Goal: Entertainment & Leisure: Consume media (video, audio)

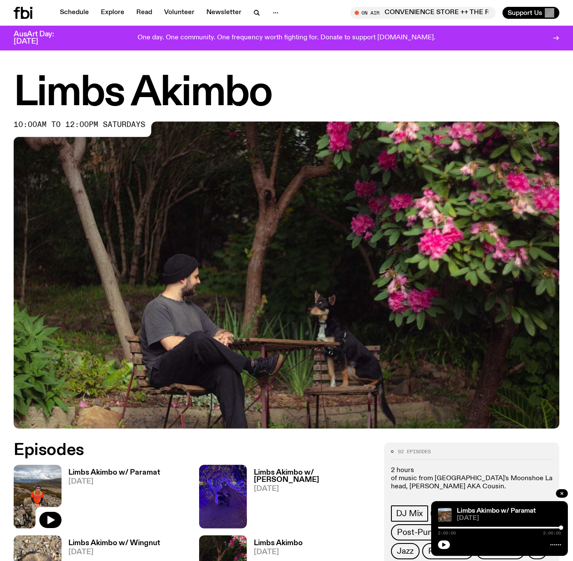
scroll to position [55, 0]
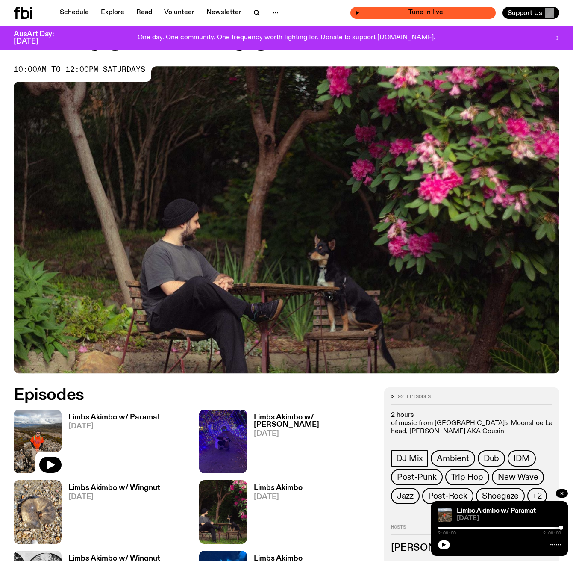
click at [355, 12] on div "Tune in live" at bounding box center [423, 13] width 145 height 12
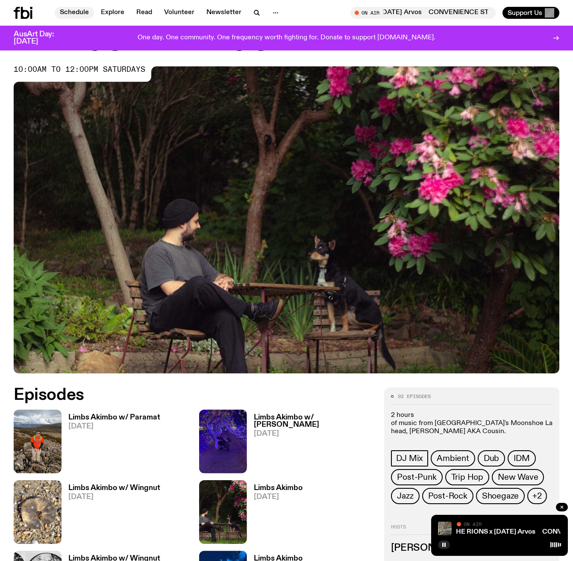
click at [77, 11] on link "Schedule" at bounding box center [74, 13] width 39 height 12
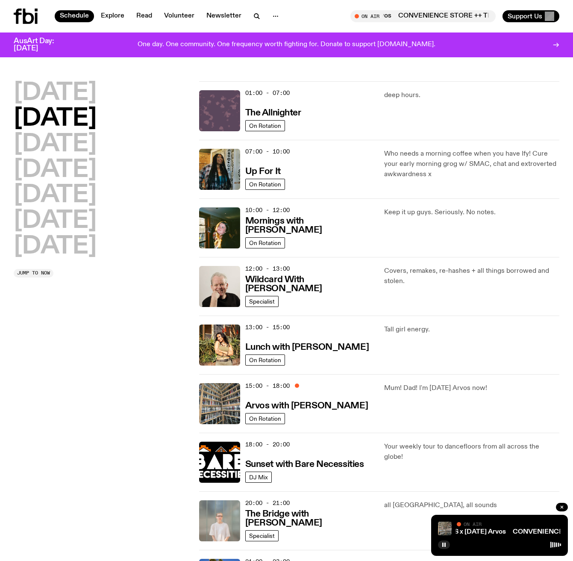
click at [229, 122] on img at bounding box center [219, 110] width 41 height 41
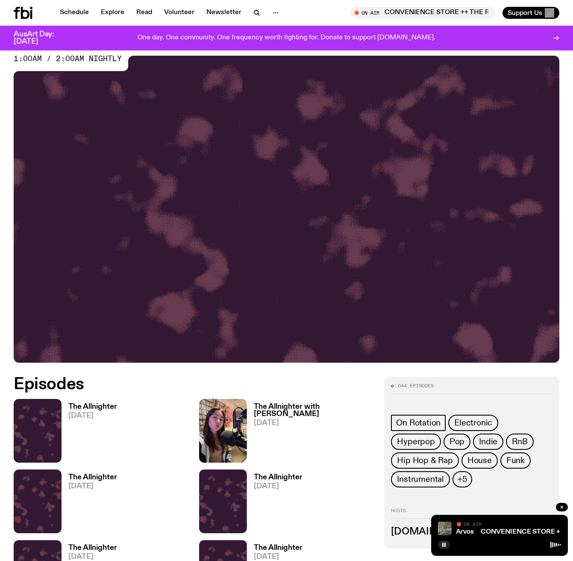
scroll to position [70, 0]
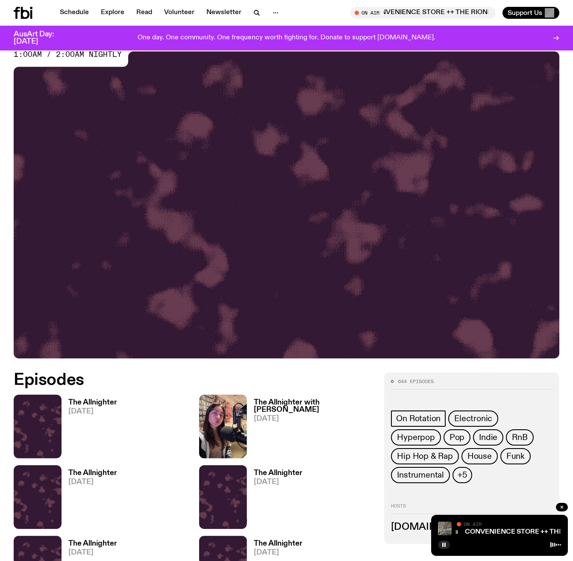
click at [56, 447] on img at bounding box center [38, 427] width 48 height 64
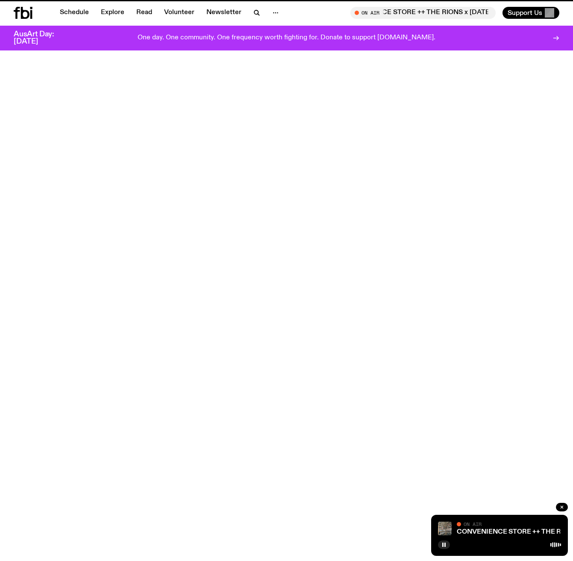
scroll to position [68, 0]
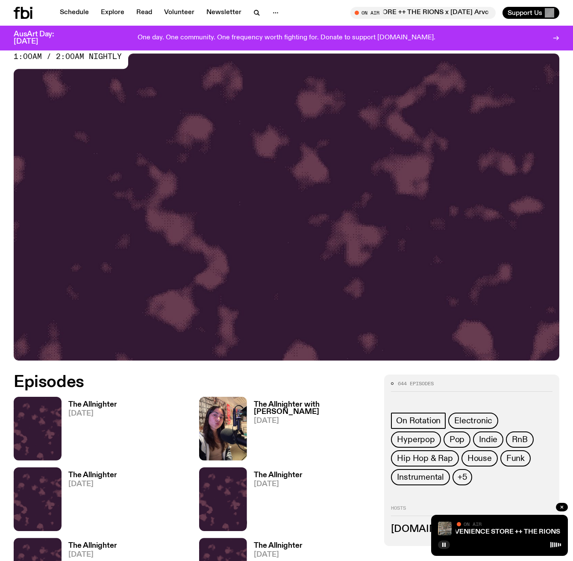
click at [238, 451] on img at bounding box center [223, 429] width 48 height 64
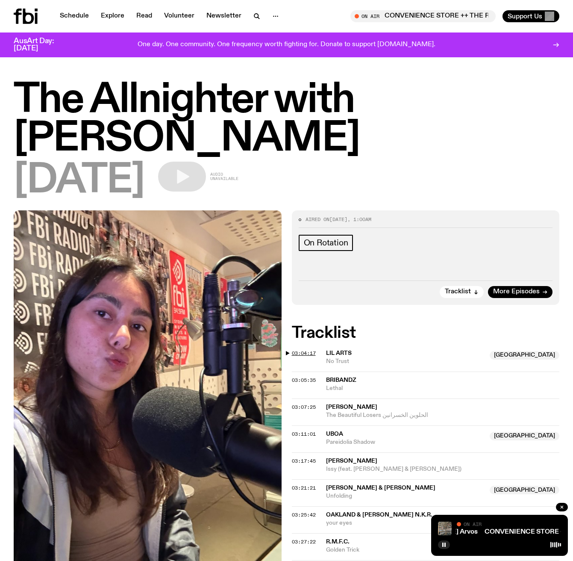
click at [294, 350] on span "03:04:17" at bounding box center [304, 353] width 24 height 7
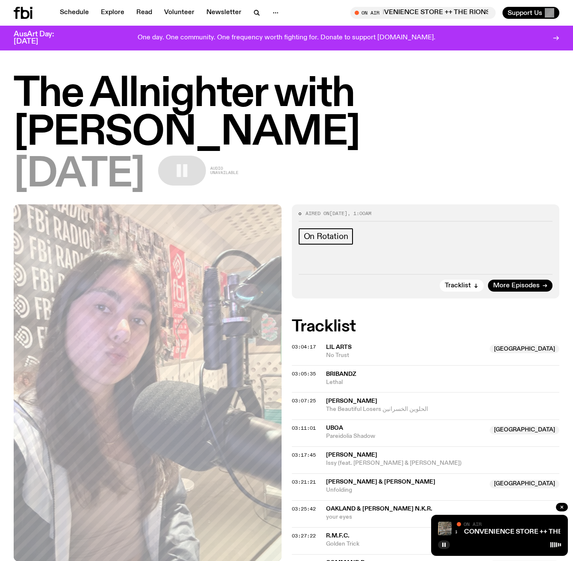
scroll to position [2, 0]
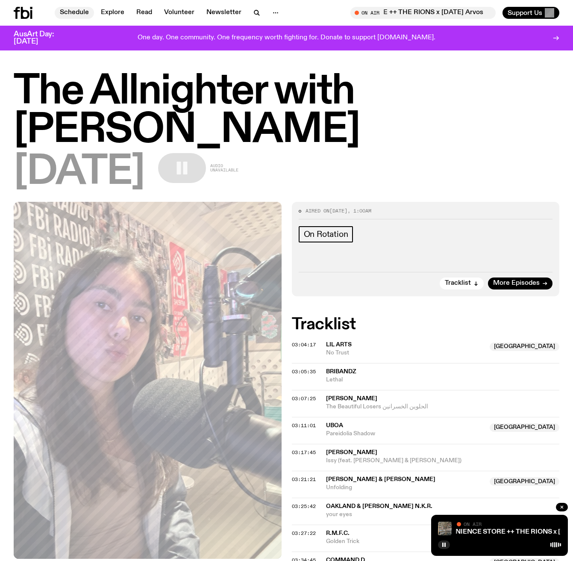
click at [67, 15] on link "Schedule" at bounding box center [74, 13] width 39 height 12
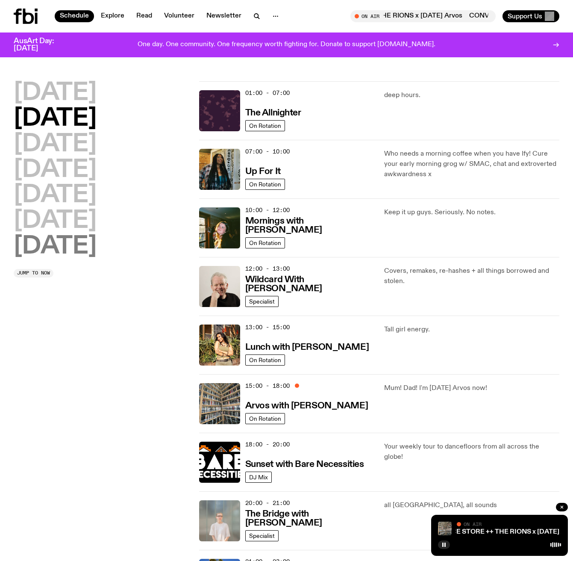
click at [49, 250] on h2 "[DATE]" at bounding box center [55, 247] width 83 height 24
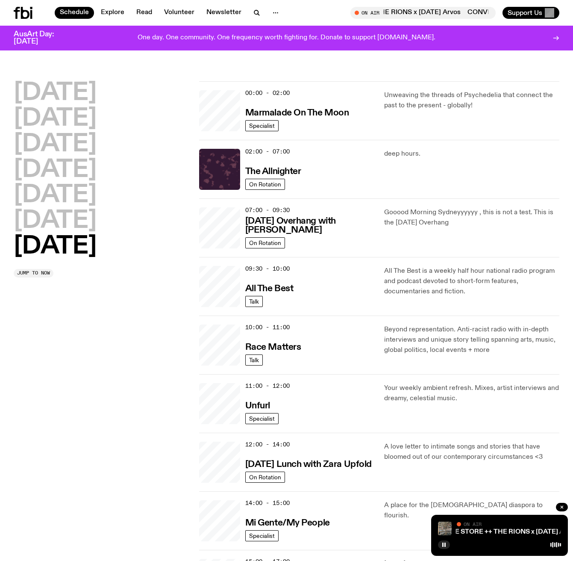
scroll to position [24, 0]
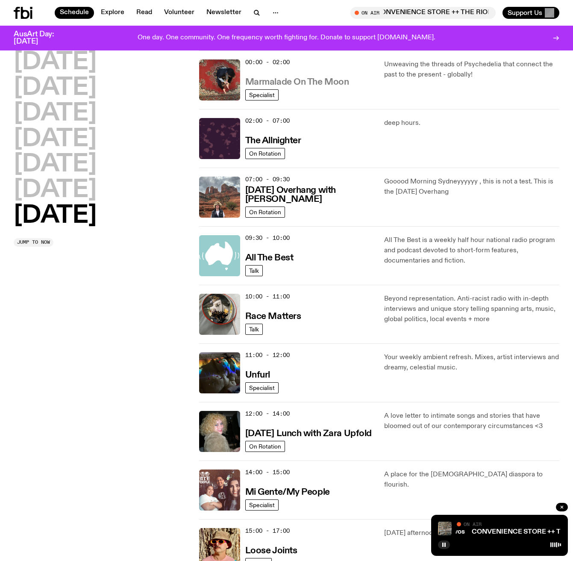
click at [292, 83] on h3 "Marmalade On The Moon" at bounding box center [297, 82] width 104 height 9
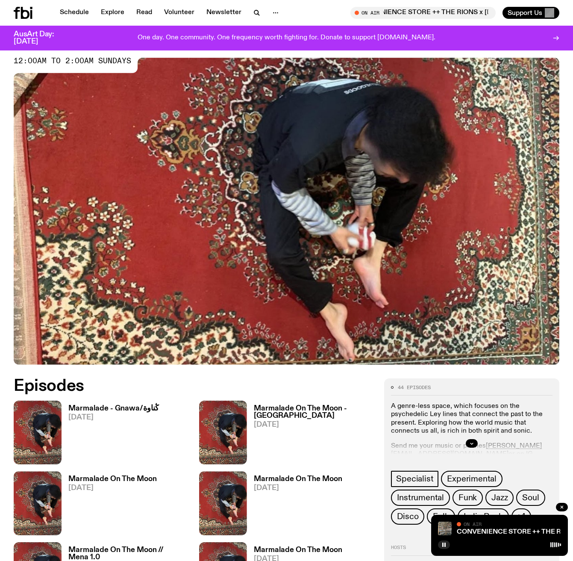
scroll to position [71, 0]
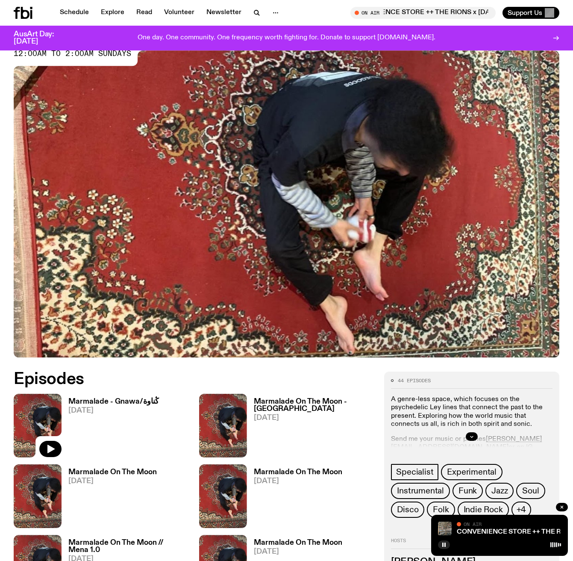
click at [48, 447] on icon "button" at bounding box center [50, 449] width 7 height 9
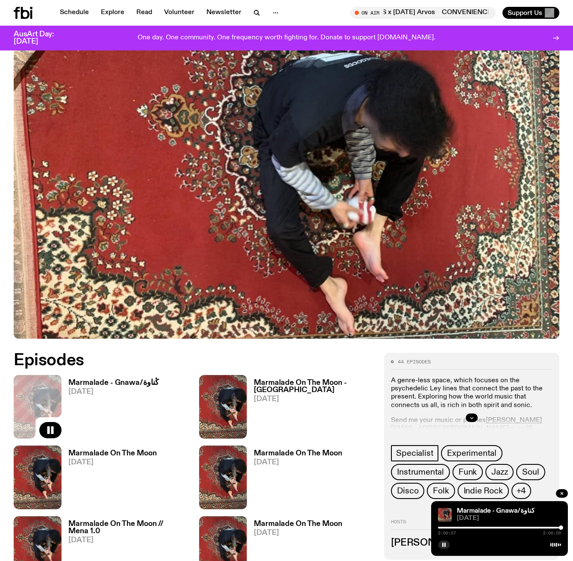
scroll to position [195, 0]
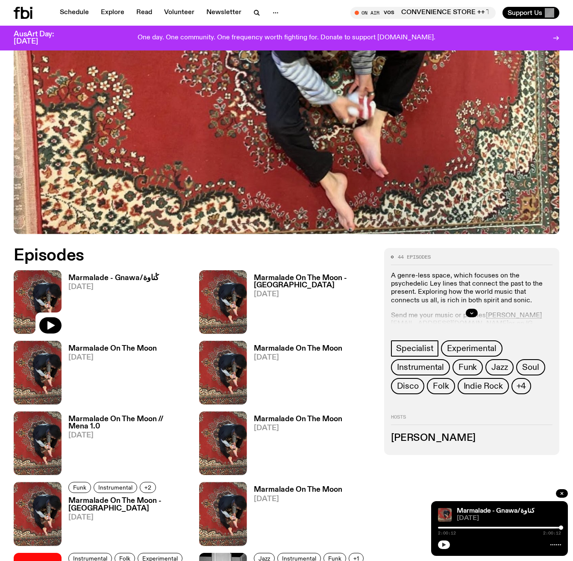
click at [443, 544] on icon "button" at bounding box center [445, 545] width 4 height 4
